Goal: Book appointment/travel/reservation

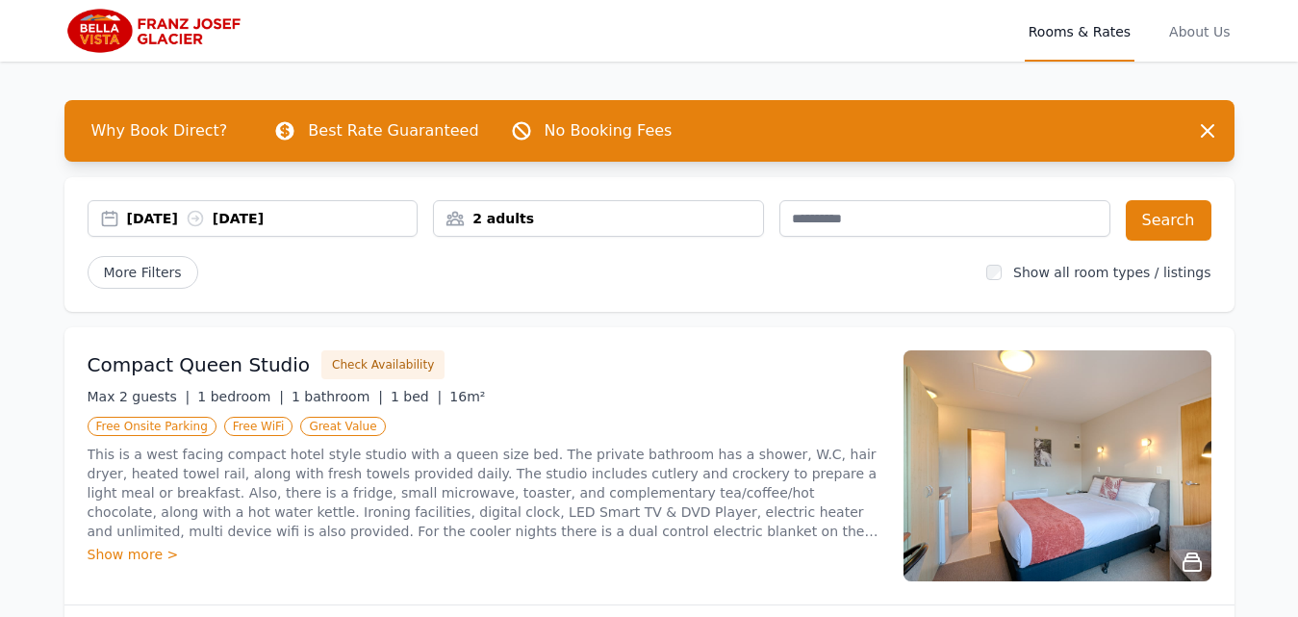
click at [294, 218] on div "[DATE] [DATE]" at bounding box center [272, 218] width 291 height 19
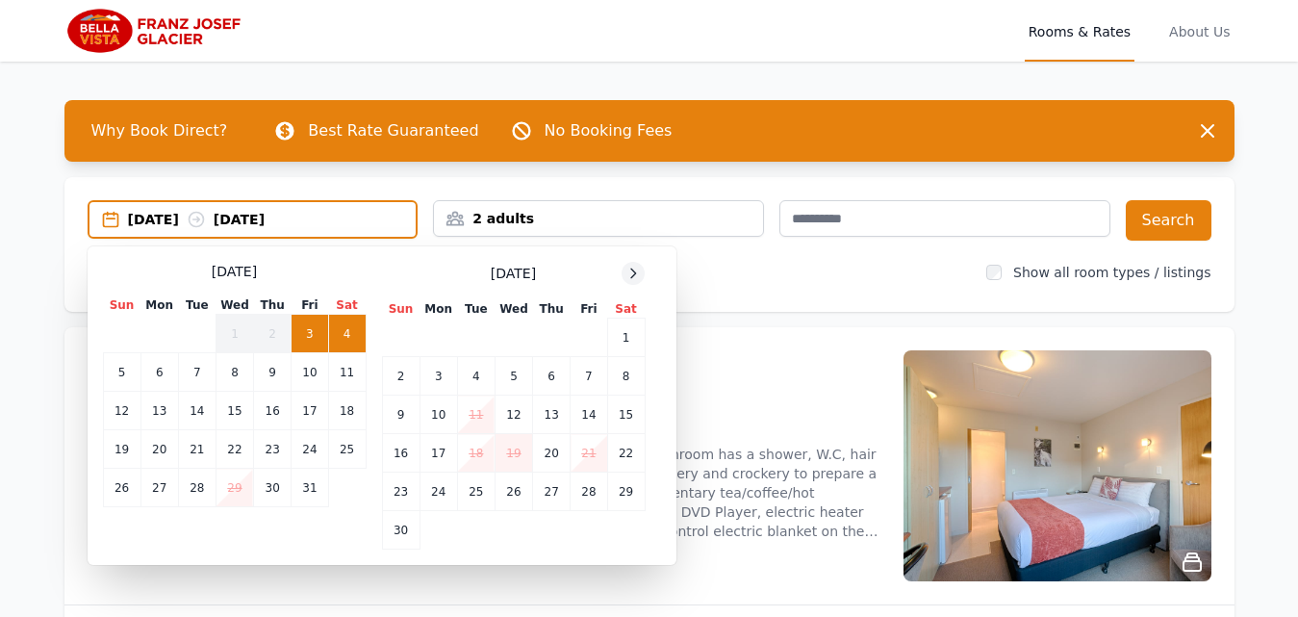
click at [634, 277] on icon at bounding box center [633, 273] width 15 height 15
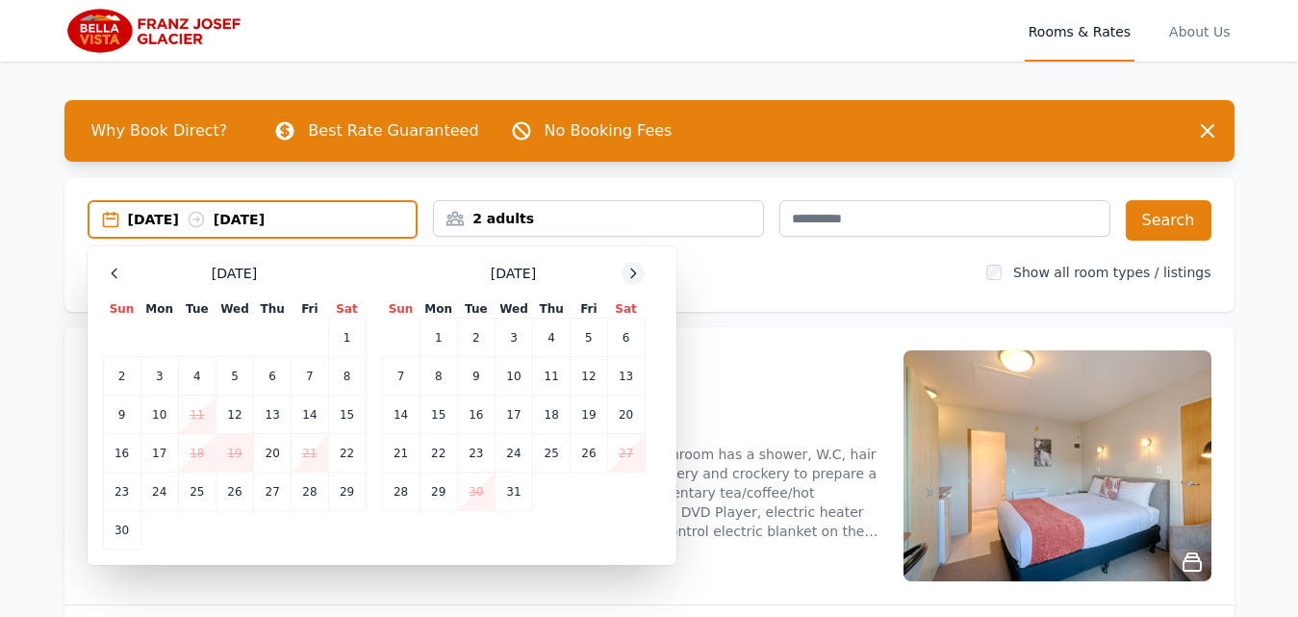
click at [634, 277] on icon at bounding box center [633, 273] width 15 height 15
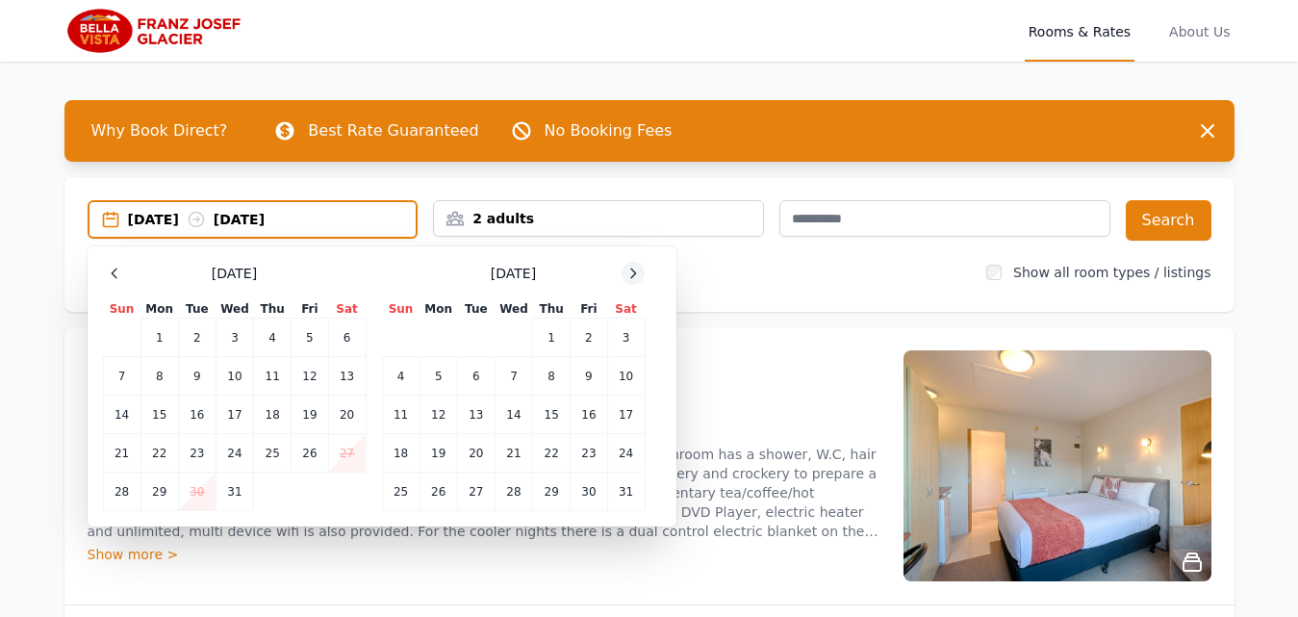
click at [634, 277] on icon at bounding box center [633, 273] width 15 height 15
click at [314, 373] on td "9" at bounding box center [310, 376] width 37 height 38
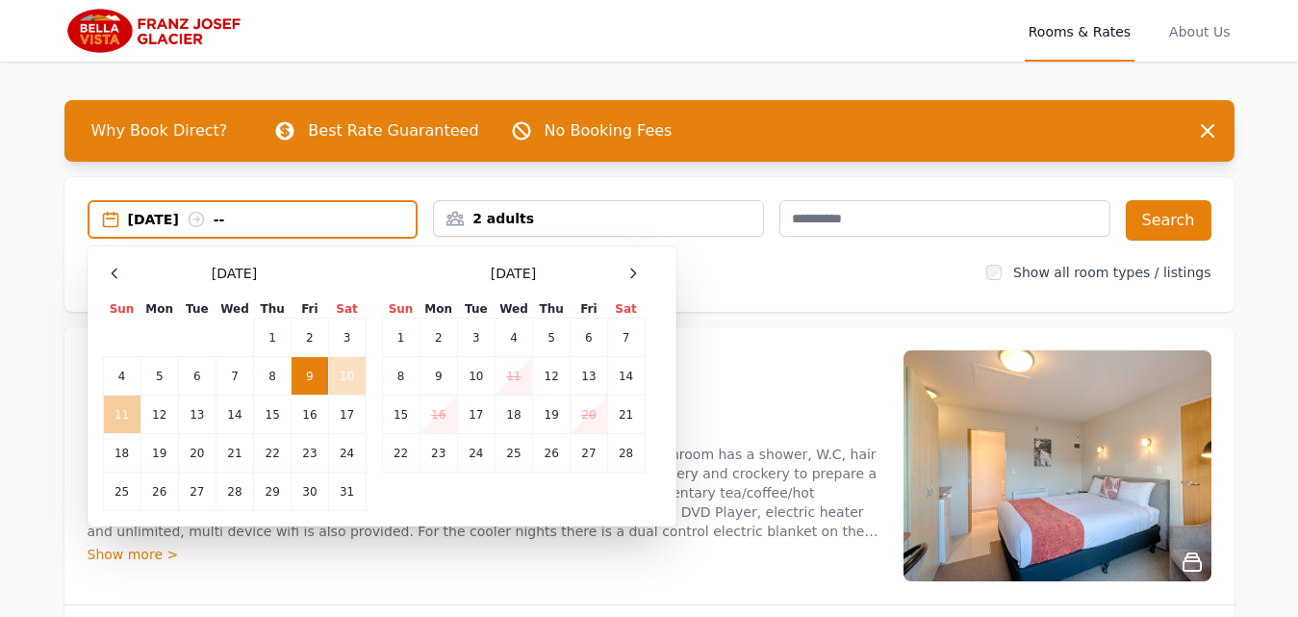
click at [118, 421] on td "11" at bounding box center [122, 415] width 38 height 38
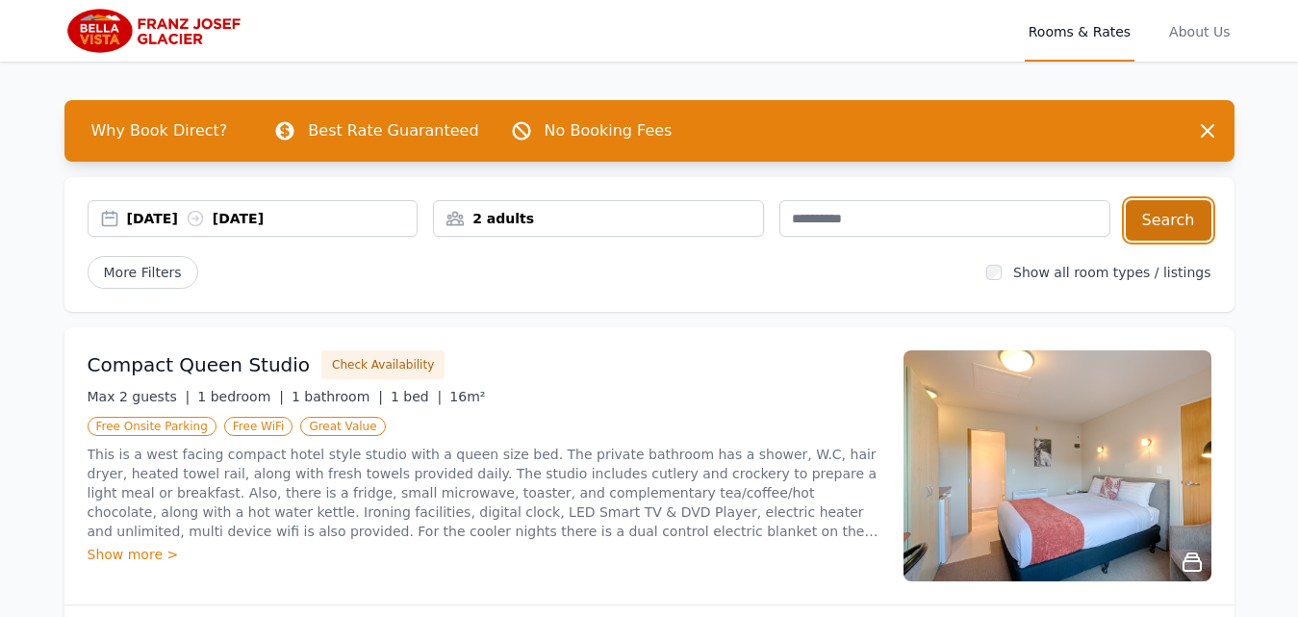
click at [1193, 225] on button "Search" at bounding box center [1169, 220] width 86 height 40
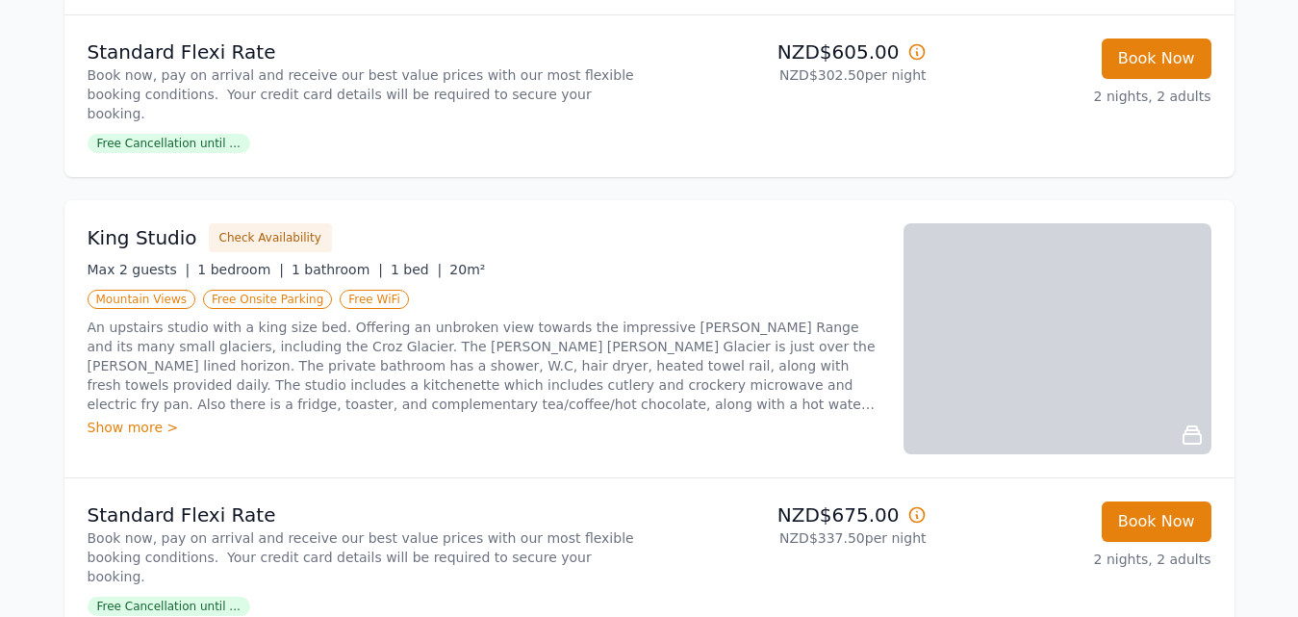
scroll to position [1050, 0]
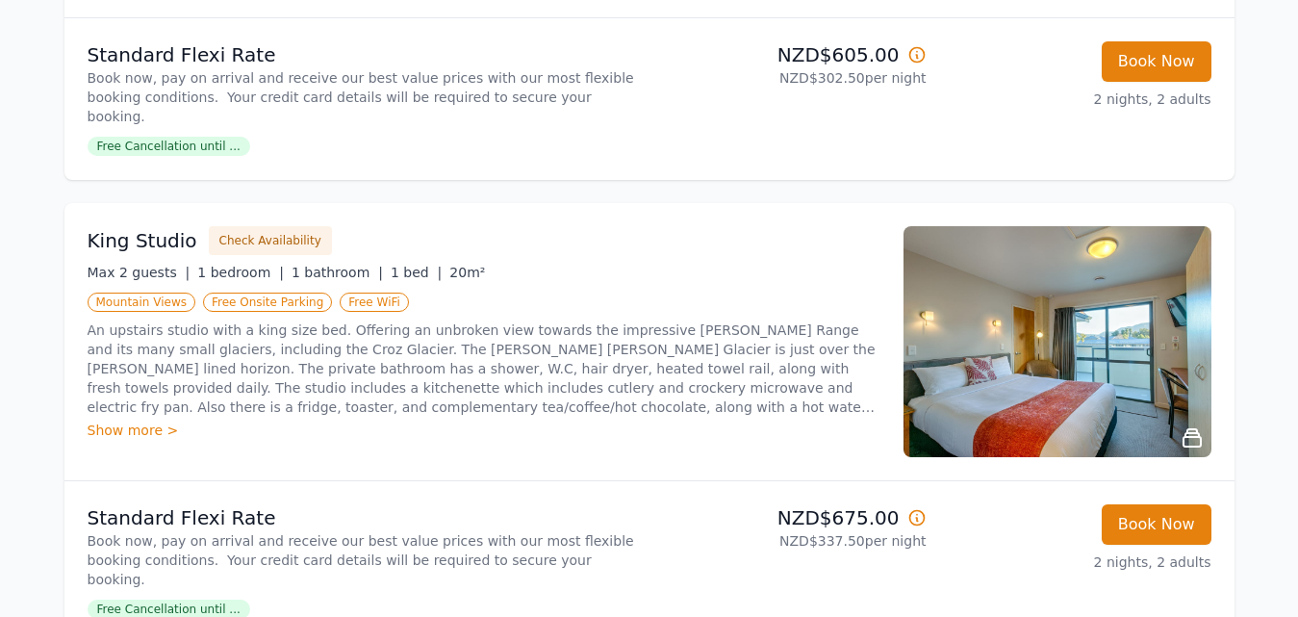
click at [134, 421] on div "Show more >" at bounding box center [484, 430] width 793 height 19
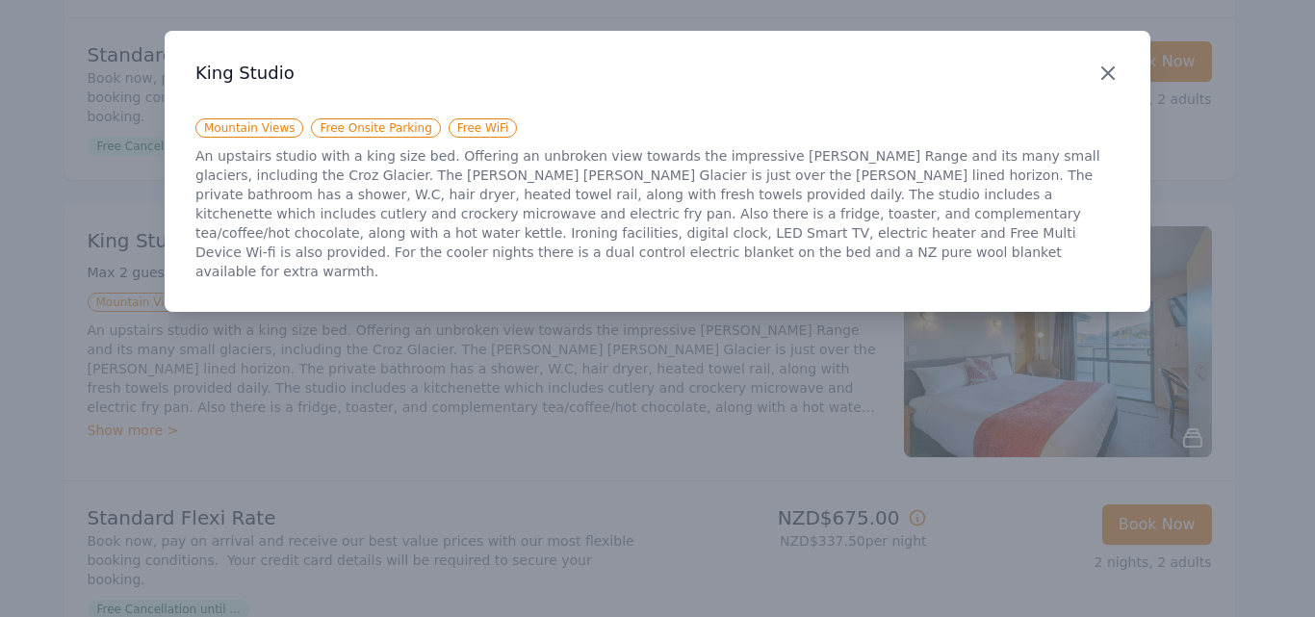
click at [1107, 78] on icon "button" at bounding box center [1107, 73] width 23 height 23
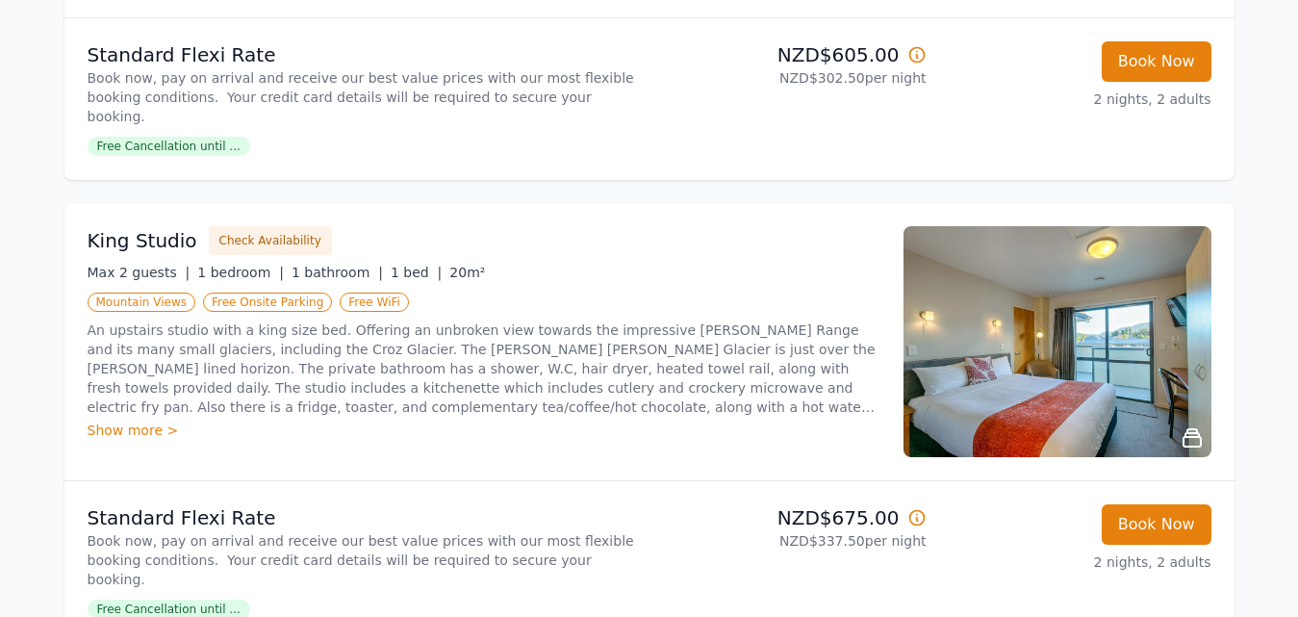
click at [1078, 263] on img at bounding box center [1058, 341] width 308 height 231
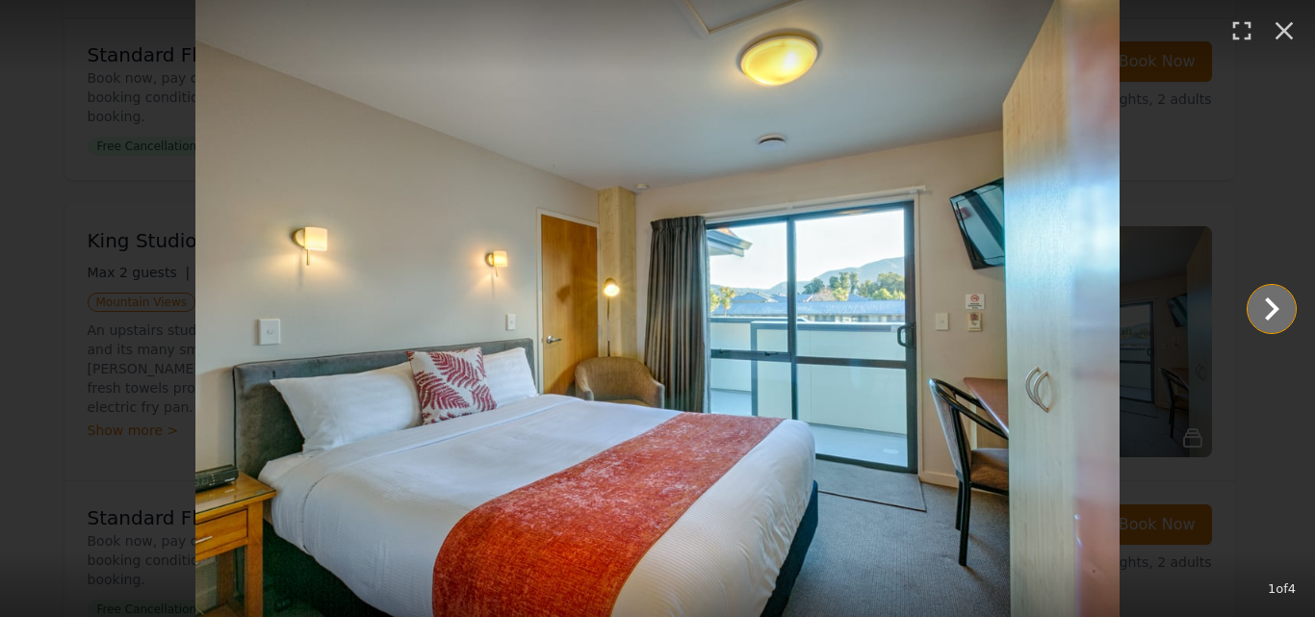
click at [1276, 314] on icon "Show slide 2 of 4" at bounding box center [1271, 309] width 46 height 46
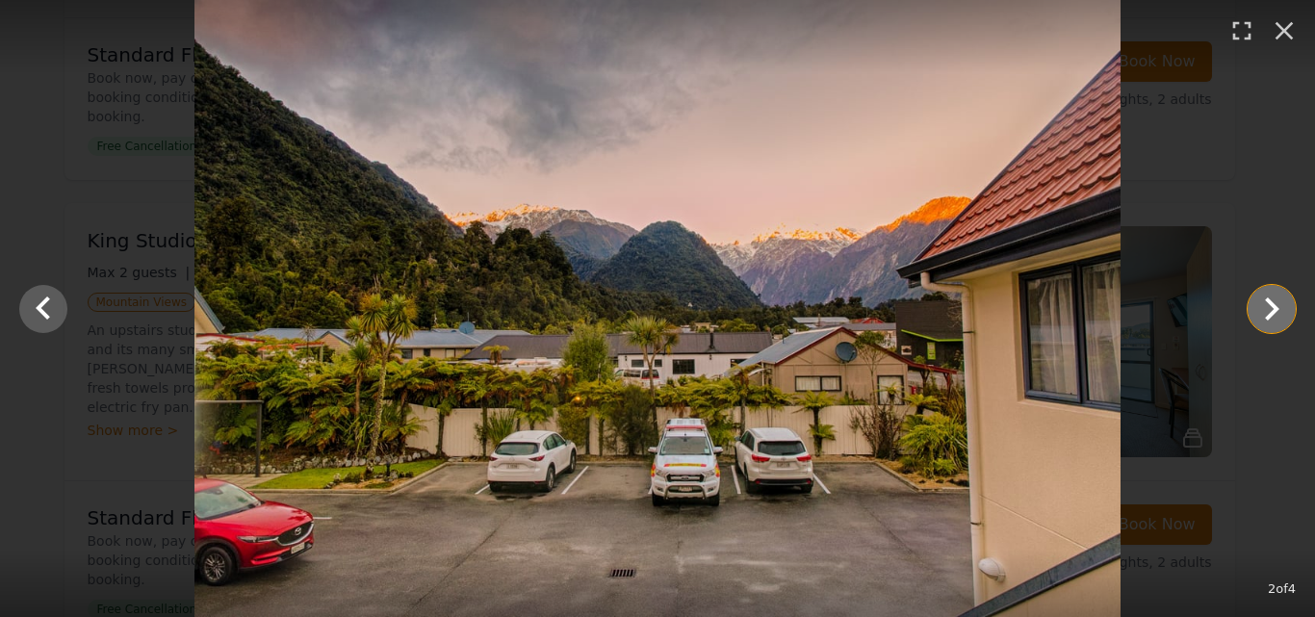
click at [1272, 301] on icon "Show slide 3 of 4" at bounding box center [1271, 309] width 46 height 46
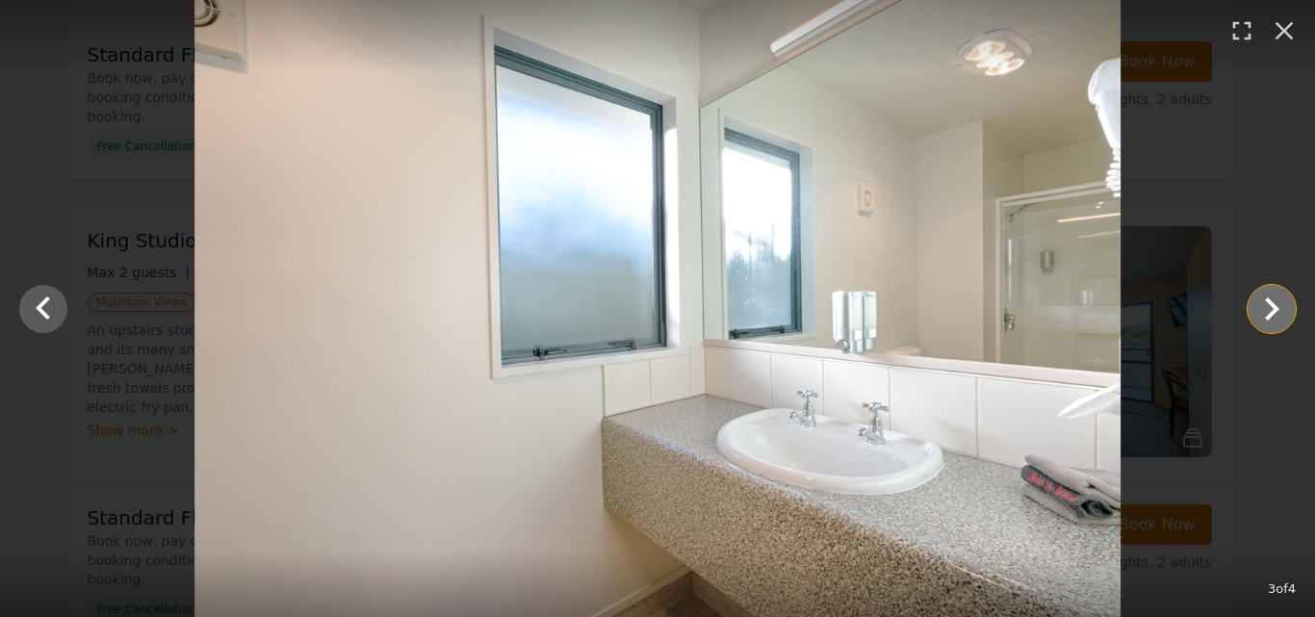
click at [1272, 301] on icon "Show slide 4 of 4" at bounding box center [1271, 309] width 46 height 46
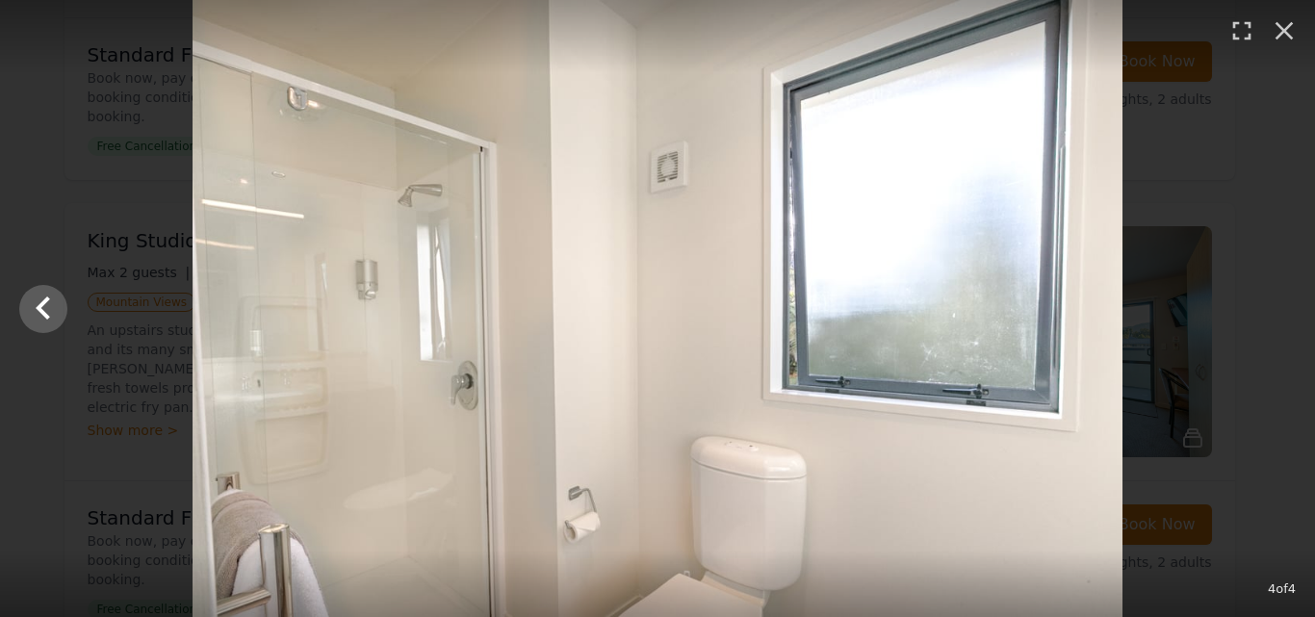
click at [1272, 301] on div at bounding box center [657, 308] width 1315 height 617
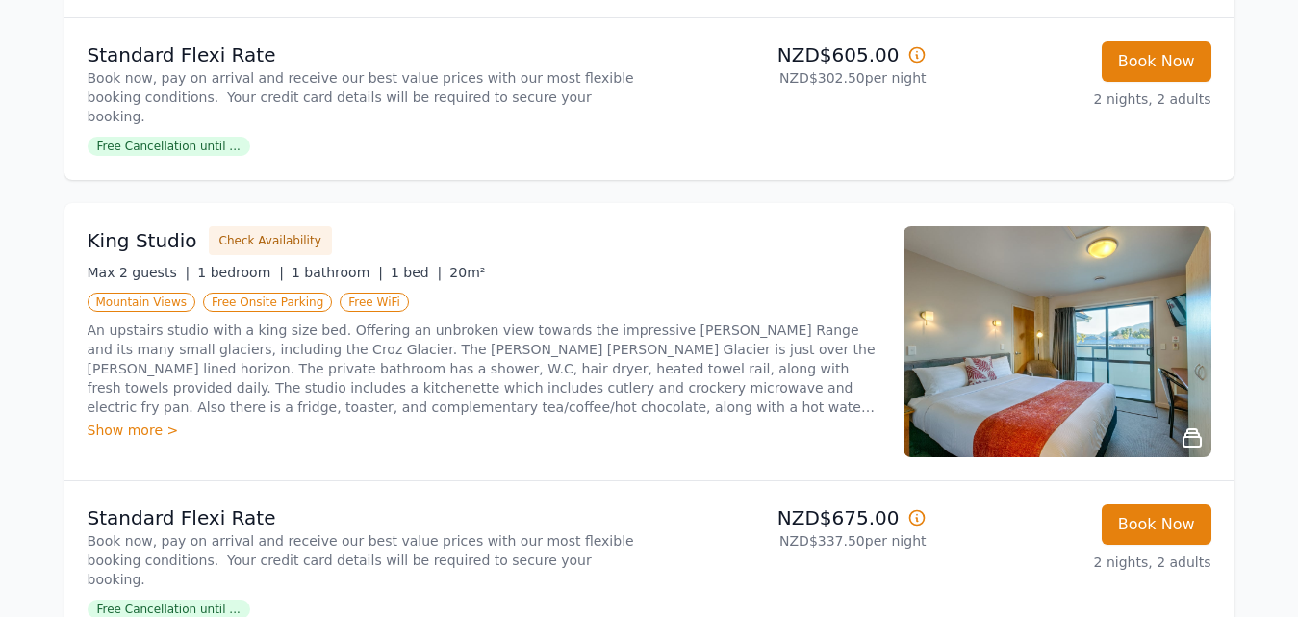
click at [1083, 295] on img at bounding box center [1058, 341] width 308 height 231
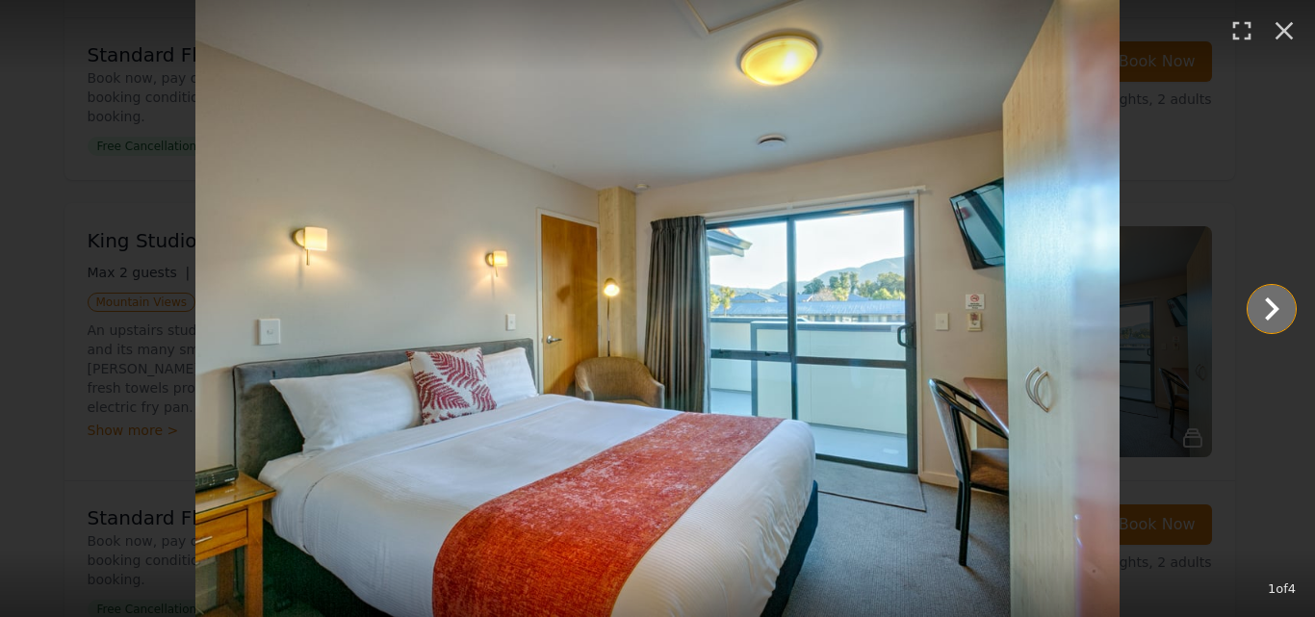
click at [1270, 305] on icon "Show slide 2 of 4" at bounding box center [1272, 308] width 14 height 23
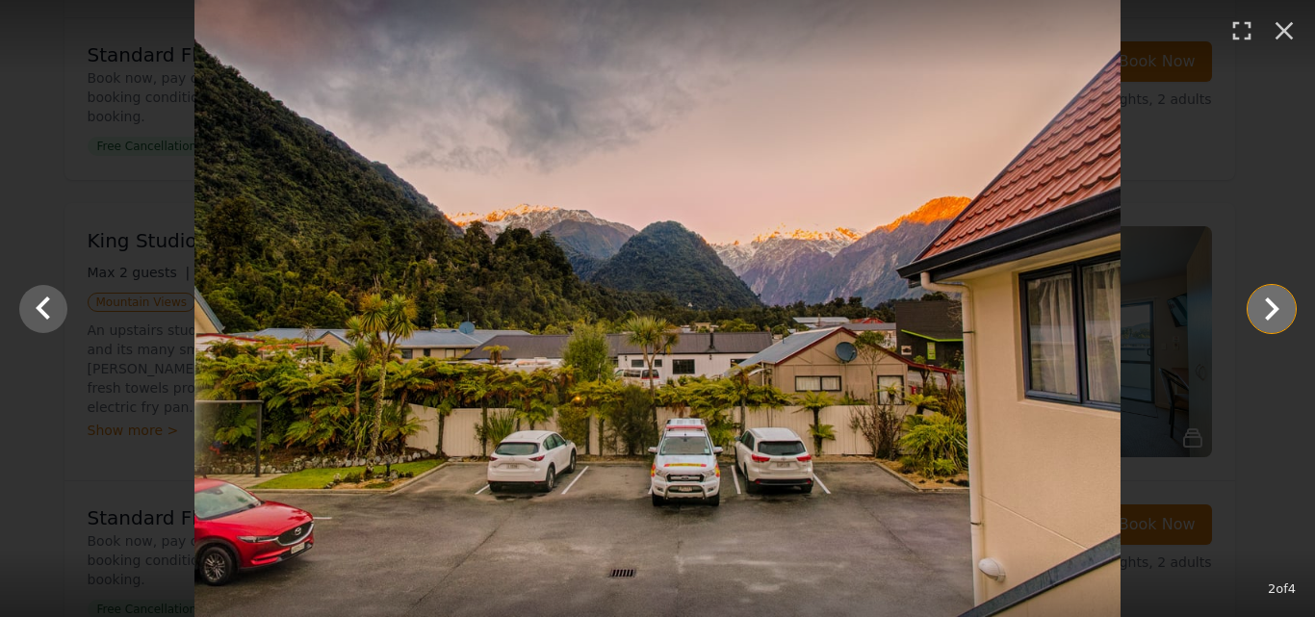
click at [1265, 311] on icon "Show slide 3 of 4" at bounding box center [1271, 309] width 46 height 46
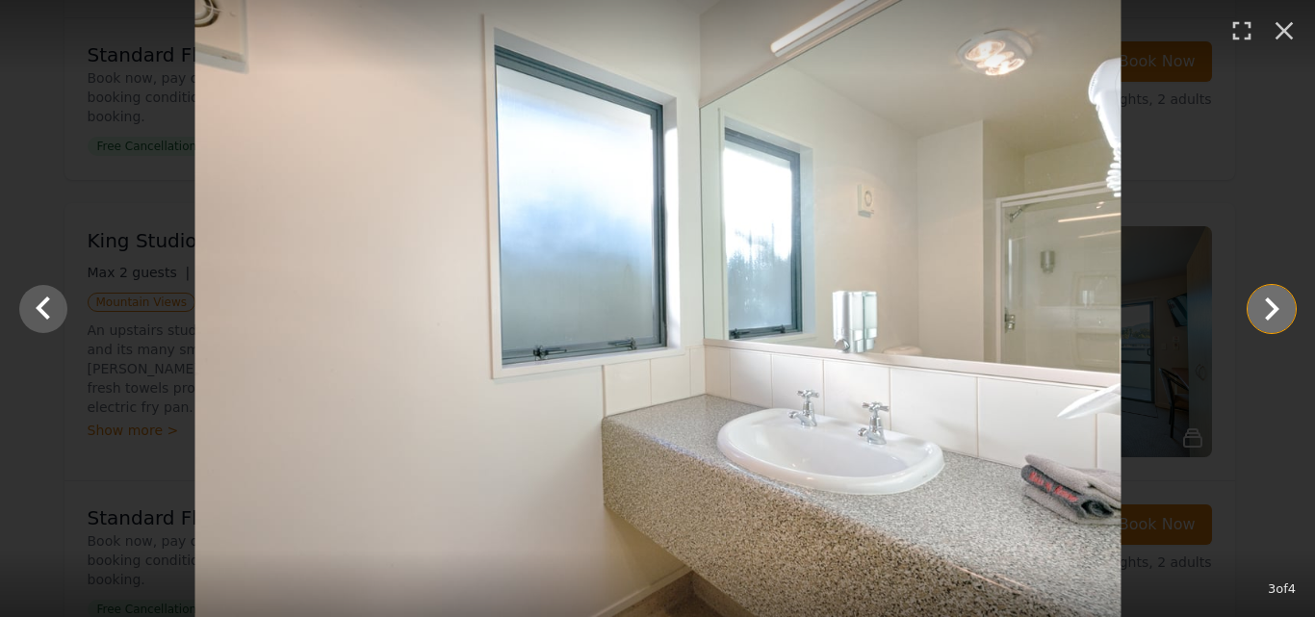
click at [1265, 311] on icon "Show slide 4 of 4" at bounding box center [1271, 309] width 46 height 46
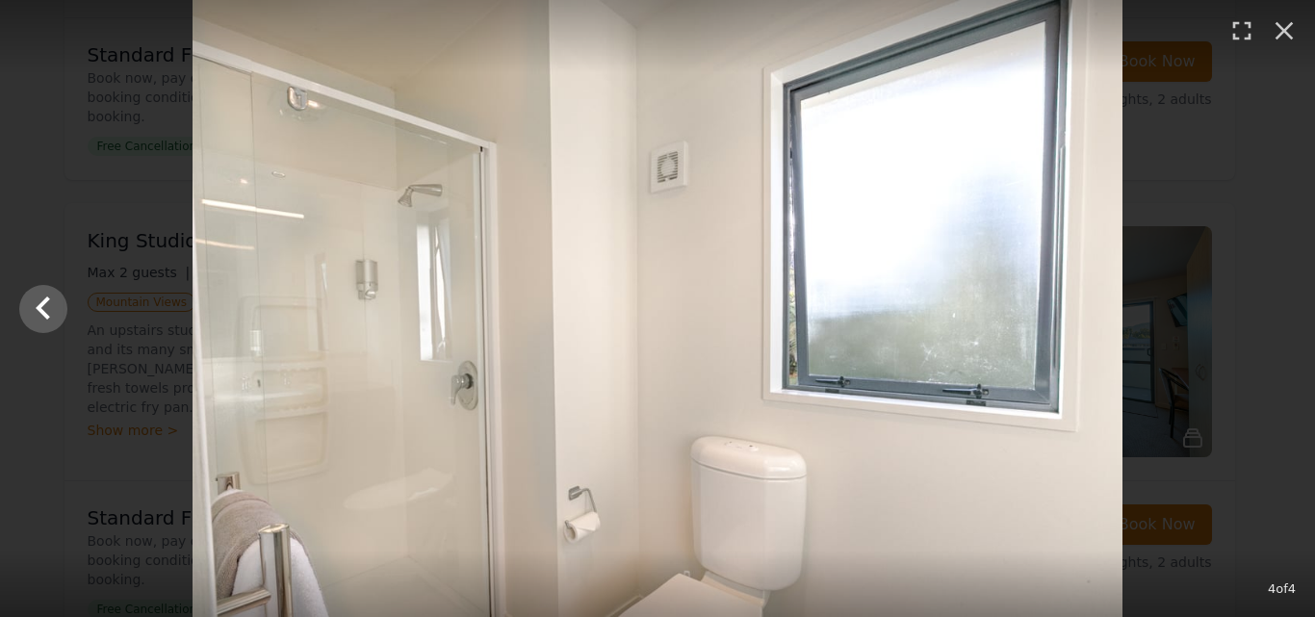
click at [1265, 311] on div at bounding box center [657, 308] width 1315 height 617
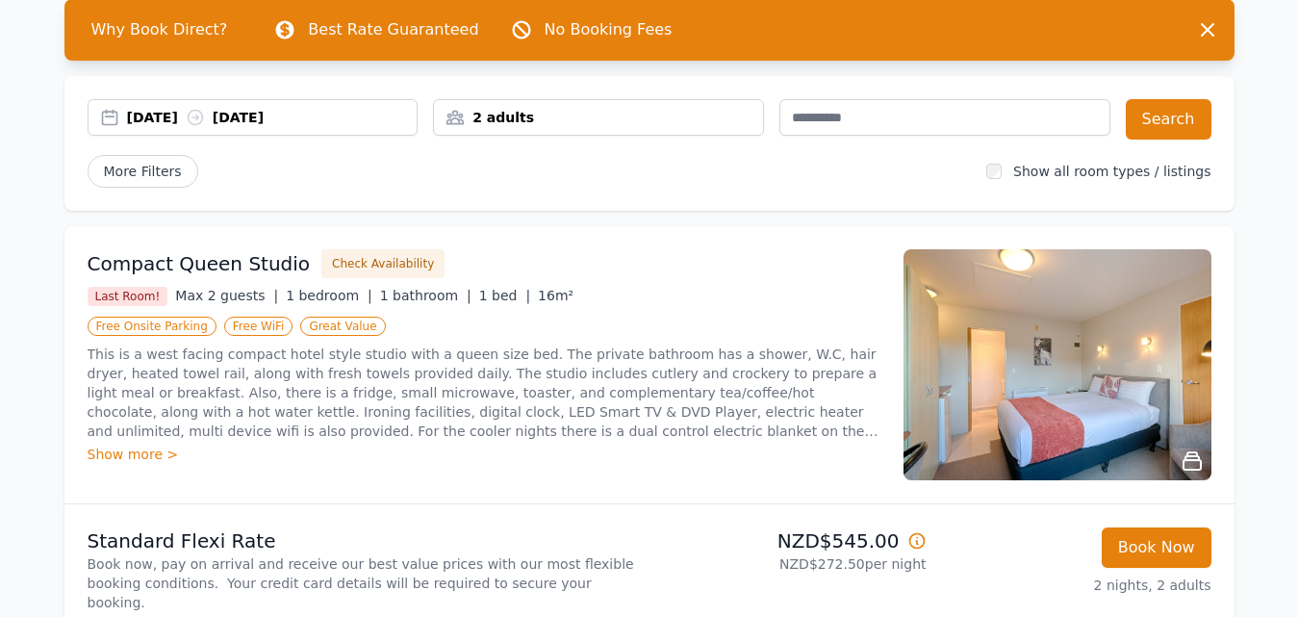
scroll to position [0, 0]
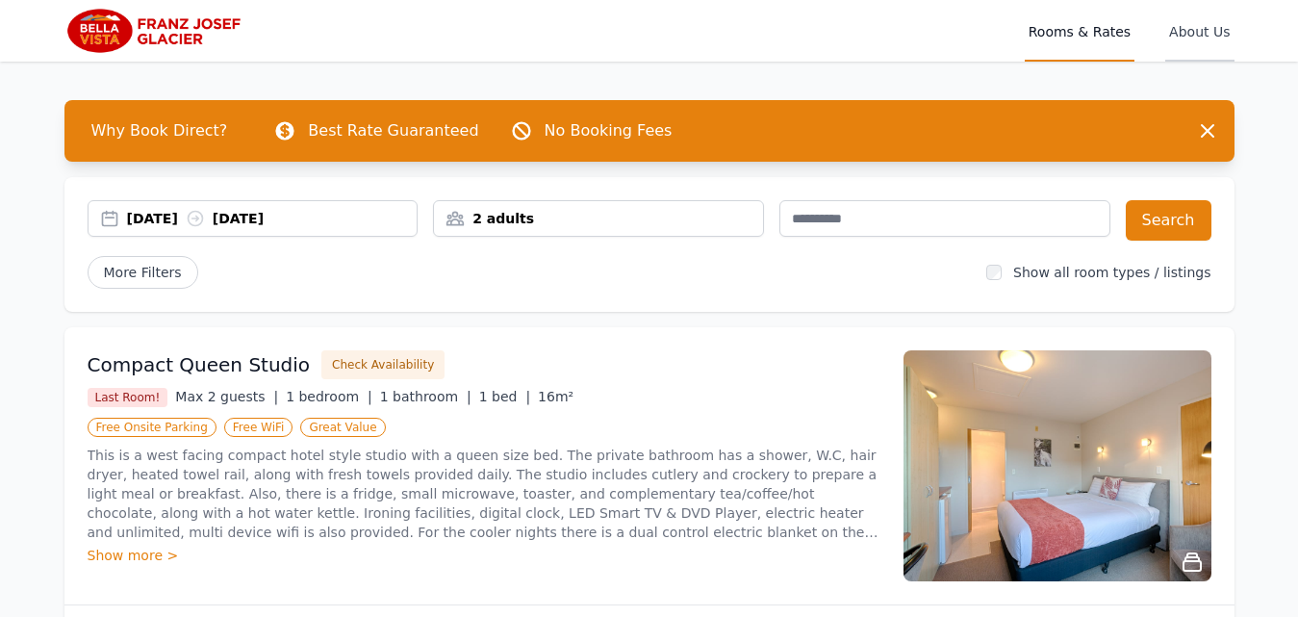
click at [1194, 33] on span "About Us" at bounding box center [1200, 31] width 68 height 62
